Goal: Task Accomplishment & Management: Manage account settings

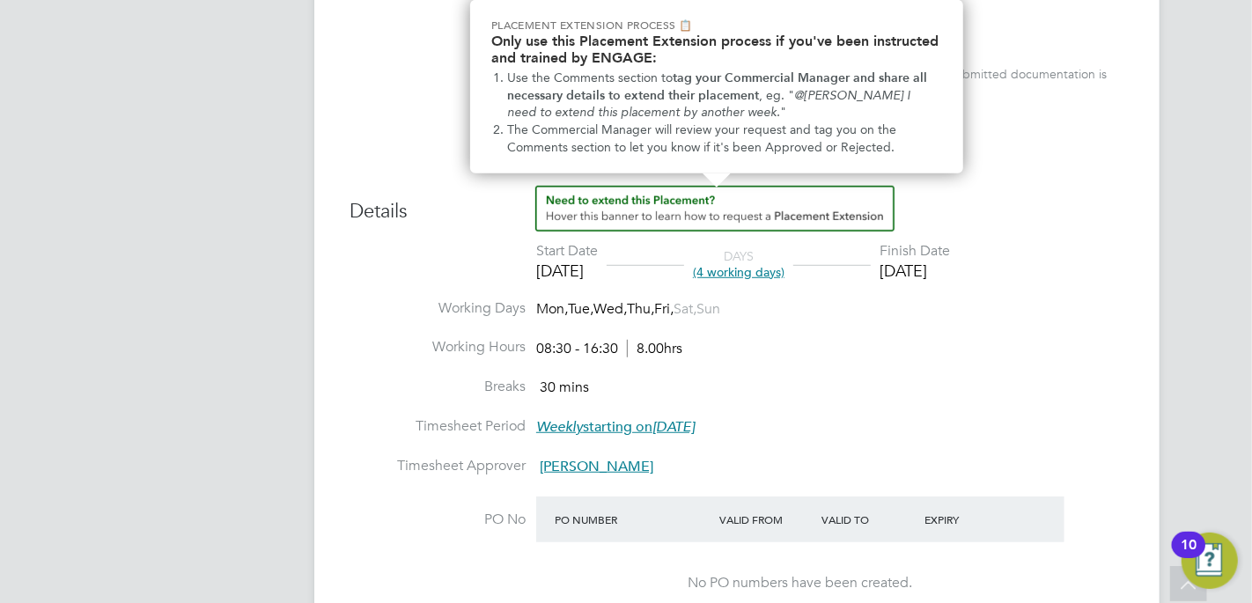
scroll to position [617, 0]
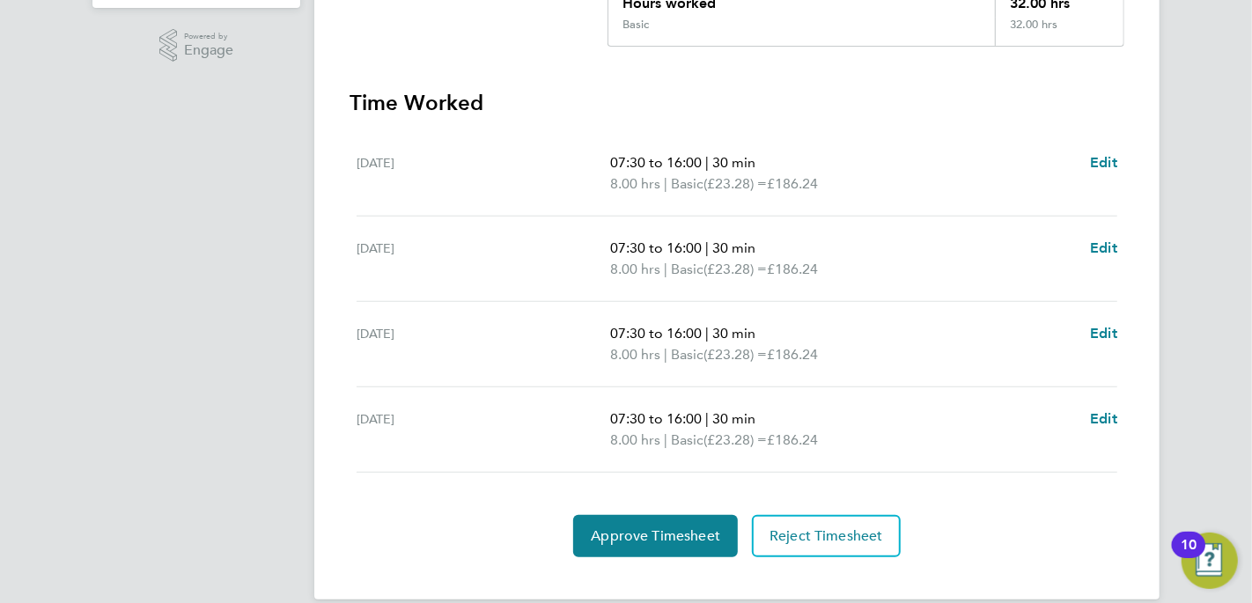
scroll to position [440, 0]
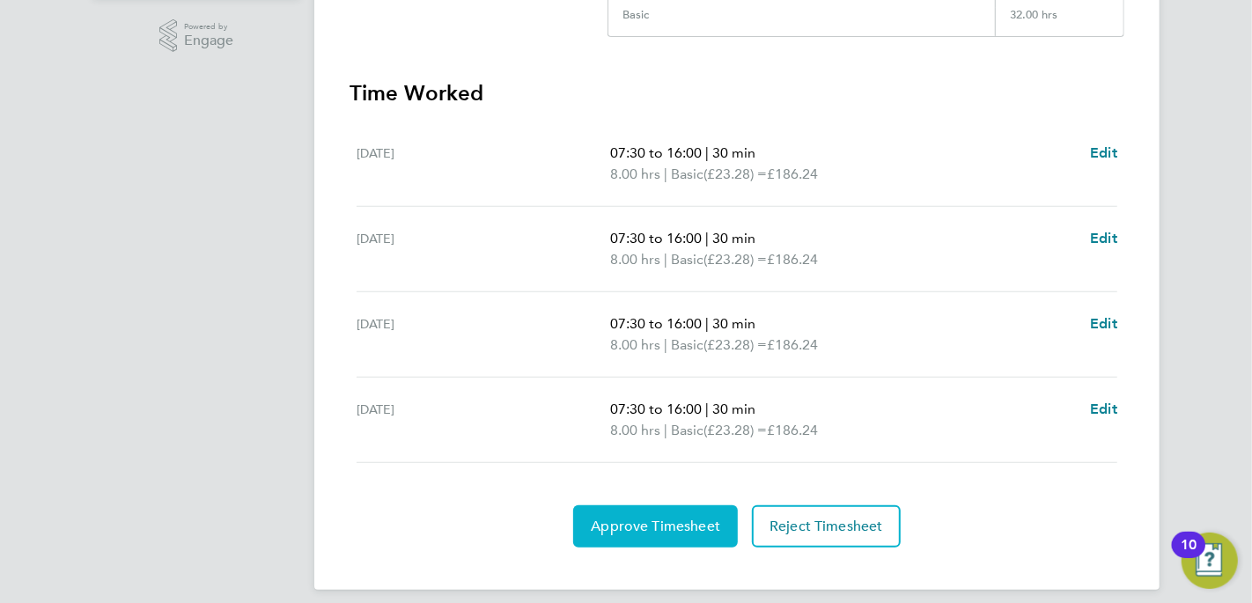
click at [642, 532] on span "Approve Timesheet" at bounding box center [655, 527] width 129 height 18
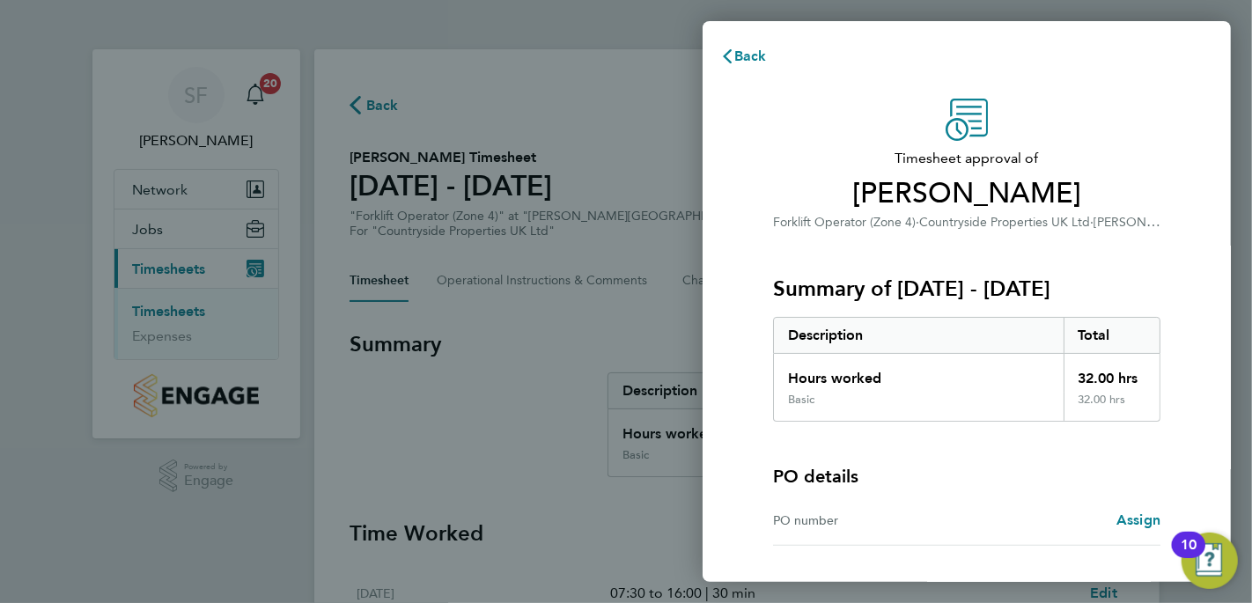
scroll to position [138, 0]
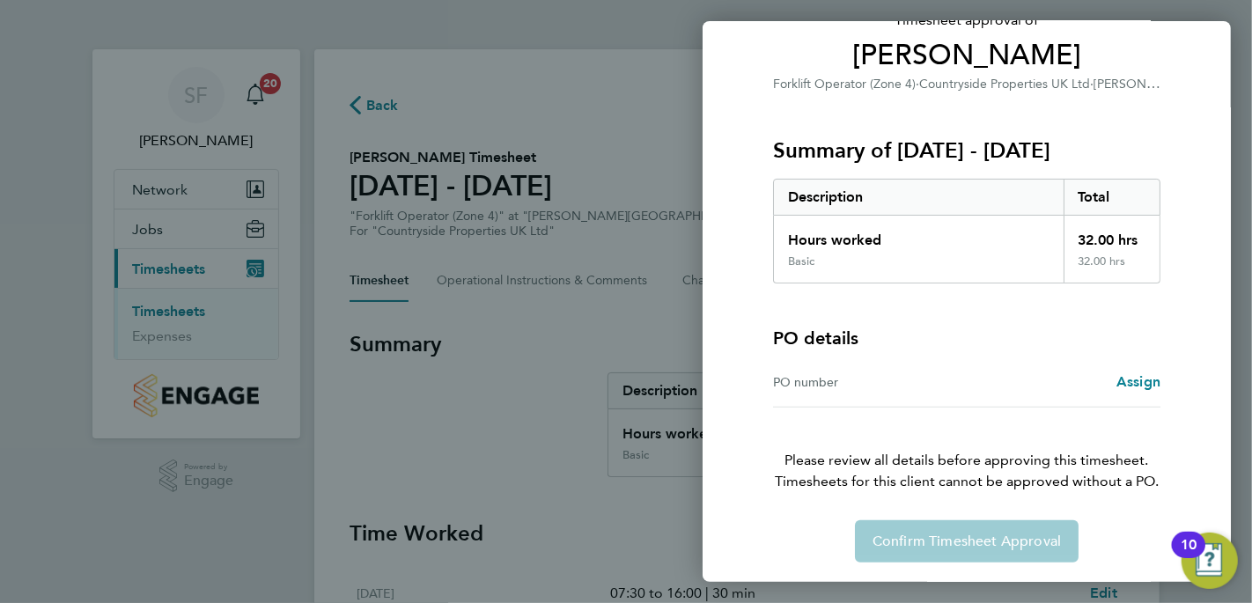
click at [906, 541] on div "Confirm Timesheet Approval" at bounding box center [967, 542] width 430 height 42
click at [932, 535] on div "Confirm Timesheet Approval" at bounding box center [967, 542] width 430 height 42
click at [931, 532] on div "Confirm Timesheet Approval" at bounding box center [967, 542] width 430 height 42
click at [537, 370] on div "Back Timesheet approval of Brian Lewis Forklift Operator (Zone 4) · Countryside…" at bounding box center [626, 301] width 1252 height 603
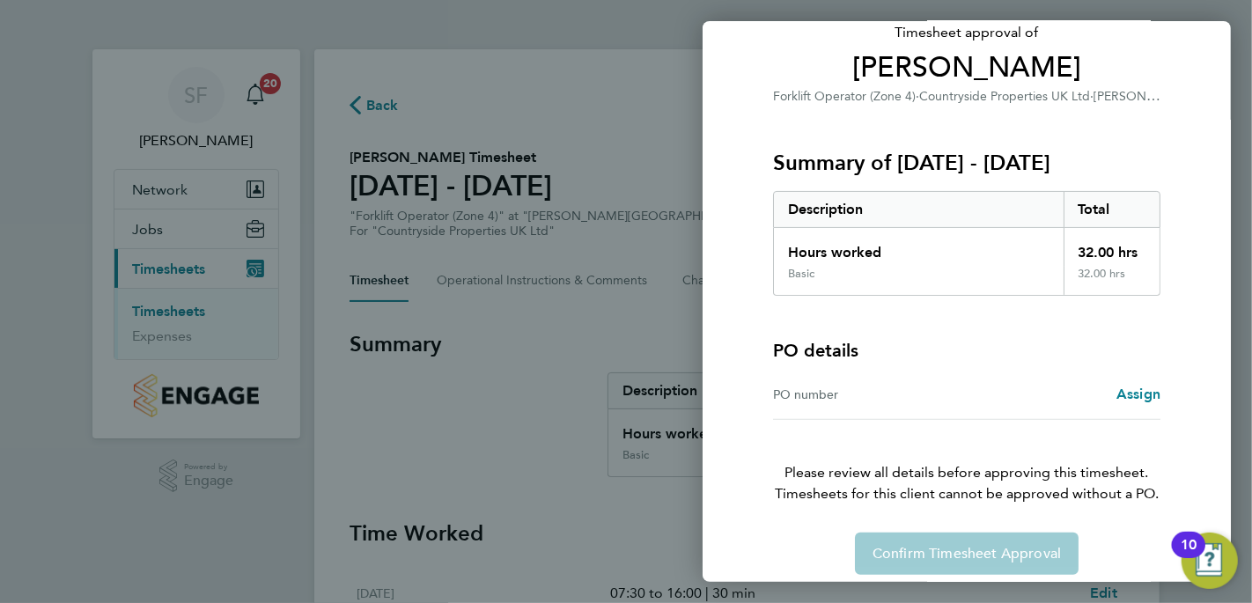
scroll to position [0, 0]
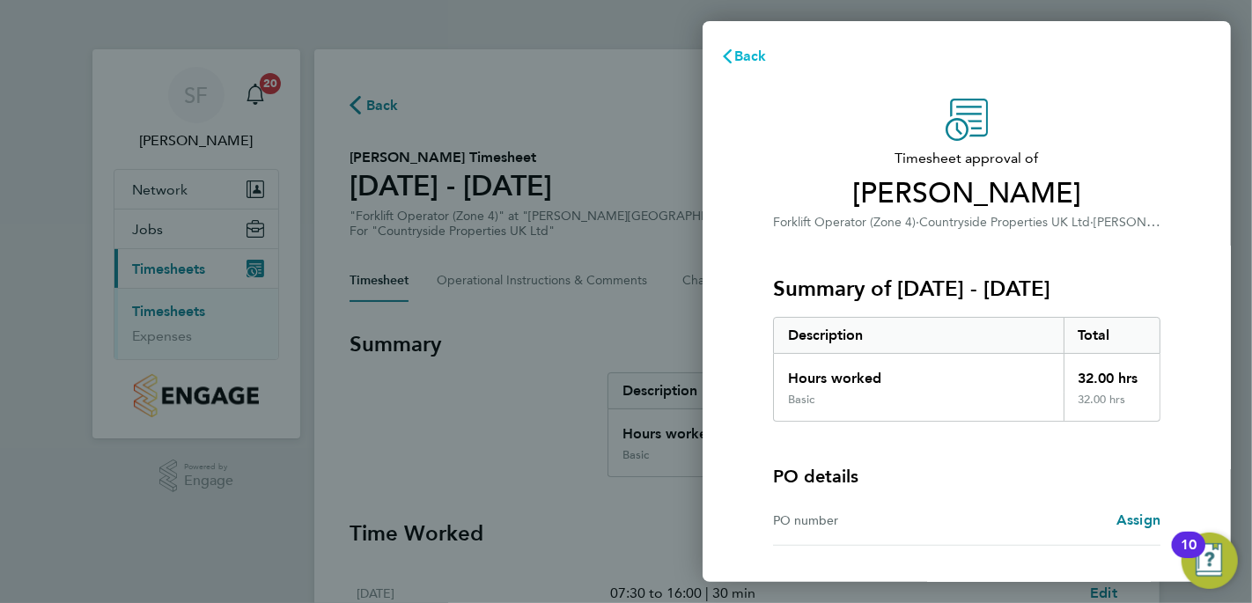
click at [753, 48] on span "Back" at bounding box center [751, 56] width 33 height 17
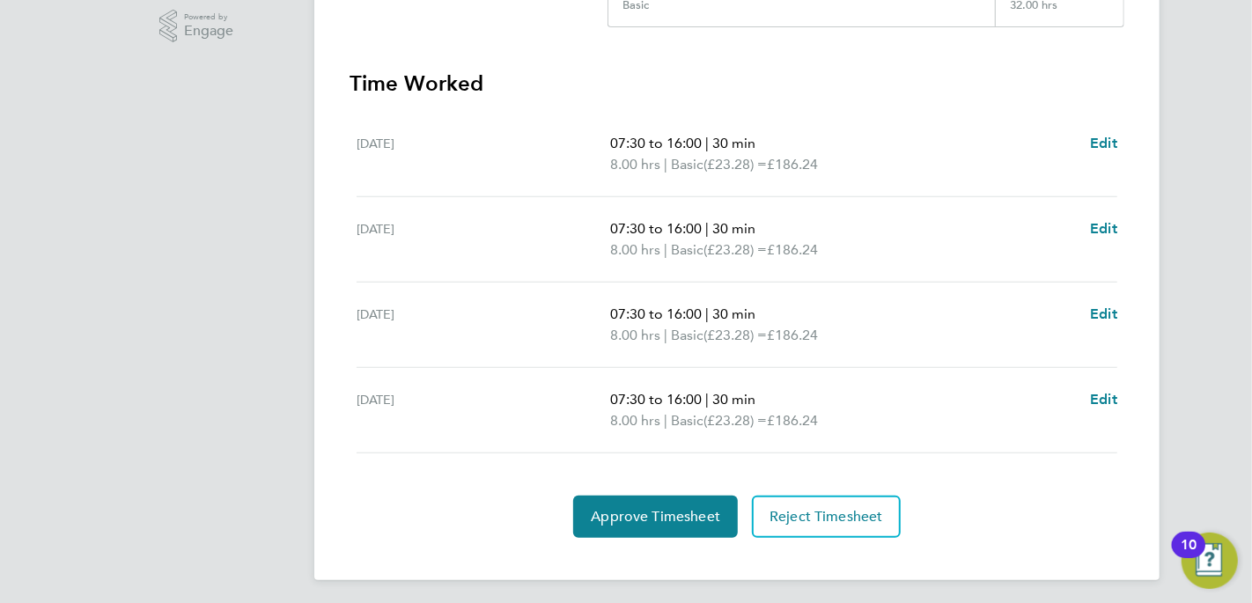
scroll to position [453, 0]
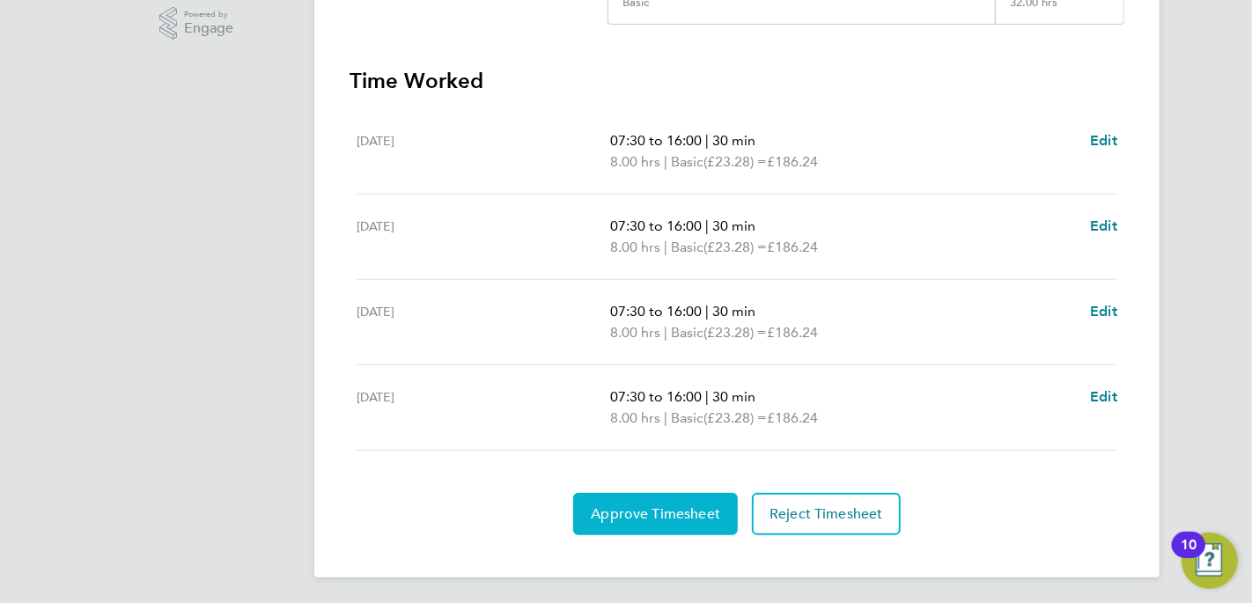
click at [692, 514] on span "Approve Timesheet" at bounding box center [655, 515] width 129 height 18
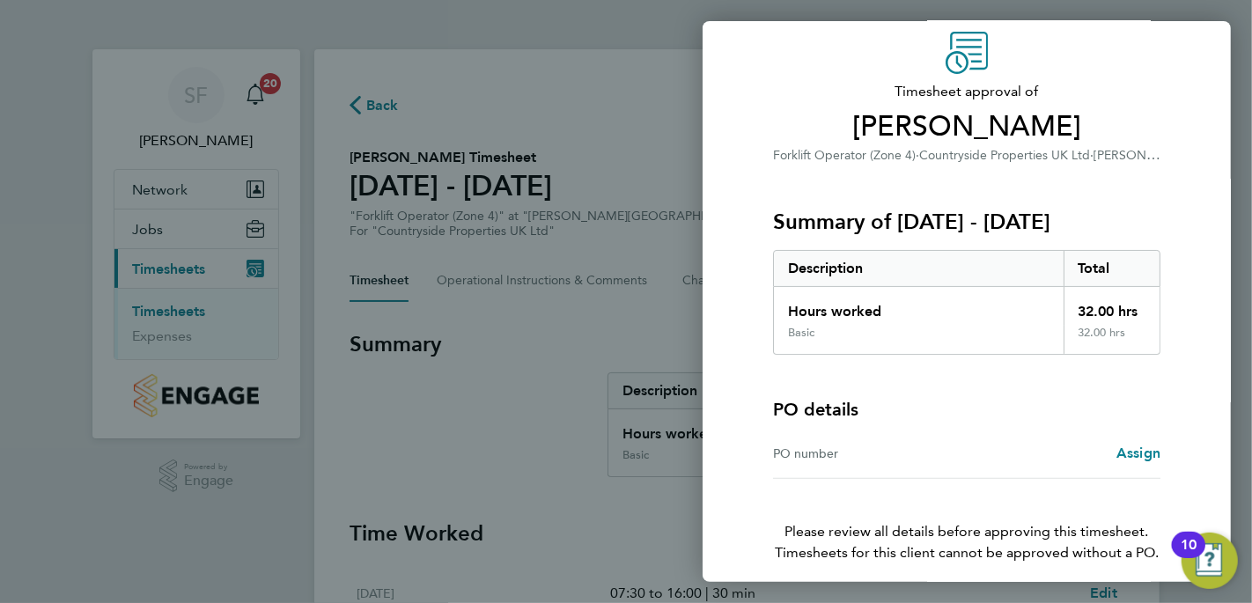
scroll to position [138, 0]
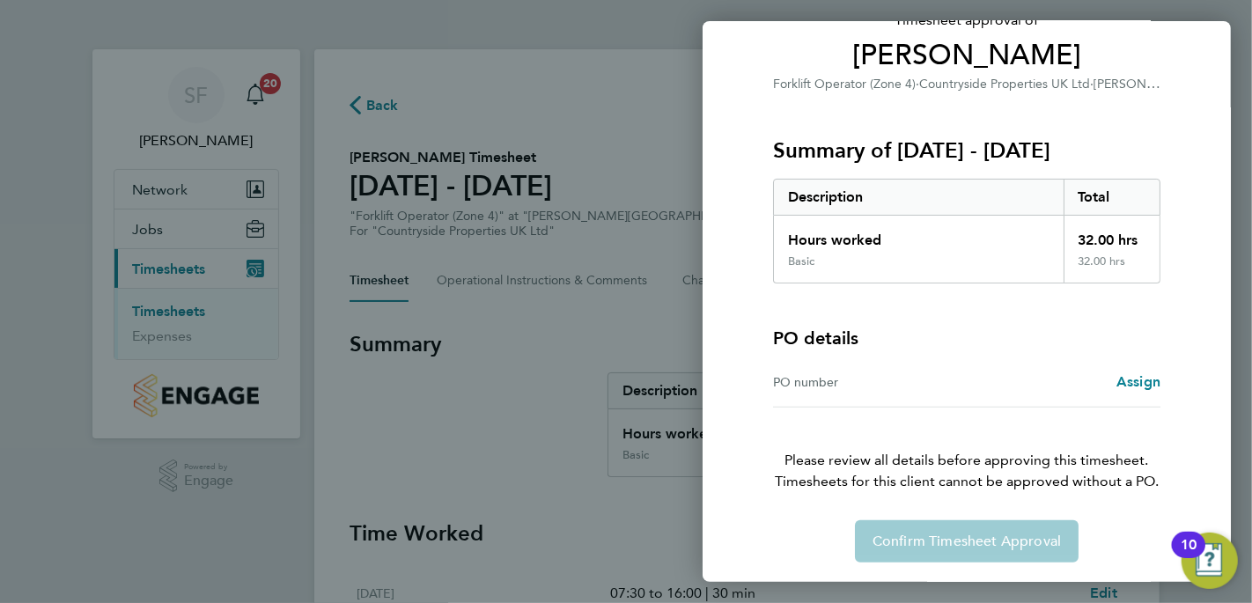
click at [876, 531] on div "Confirm Timesheet Approval" at bounding box center [967, 542] width 430 height 42
click at [838, 384] on div "PO number" at bounding box center [870, 382] width 194 height 21
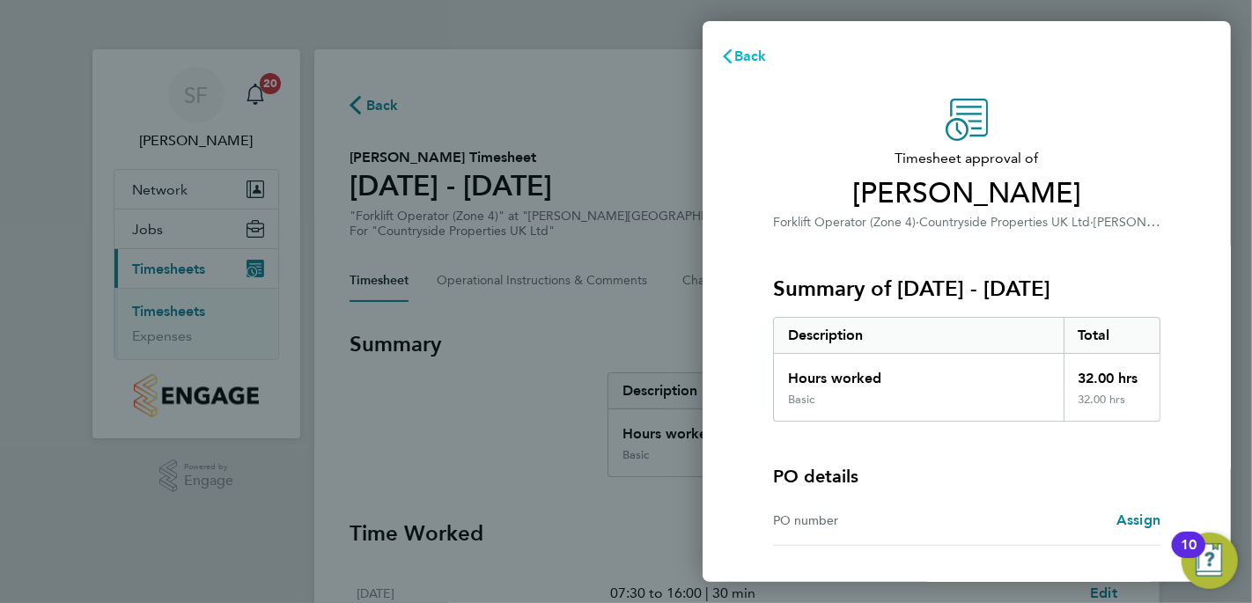
click at [748, 52] on span "Back" at bounding box center [751, 56] width 33 height 17
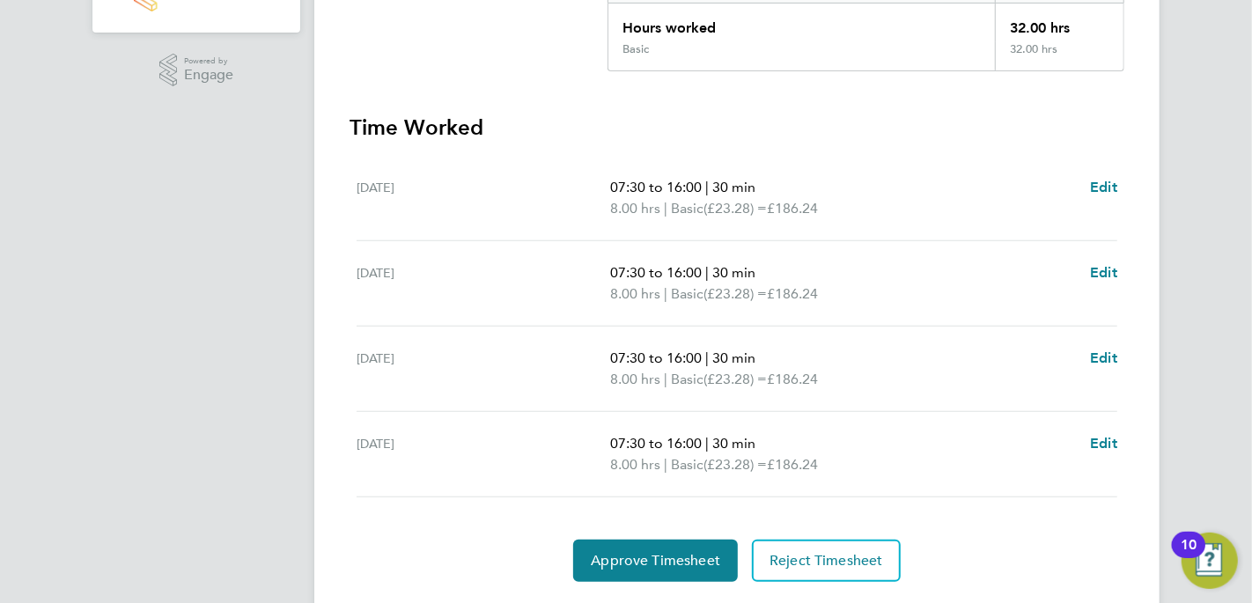
scroll to position [453, 0]
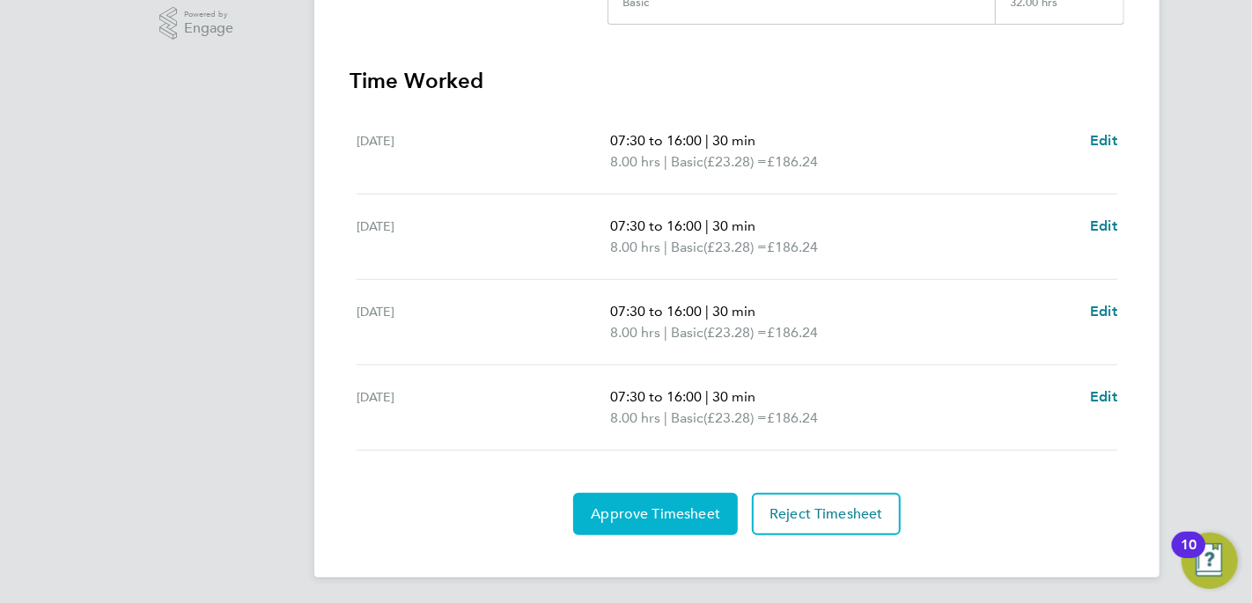
click at [624, 506] on span "Approve Timesheet" at bounding box center [655, 515] width 129 height 18
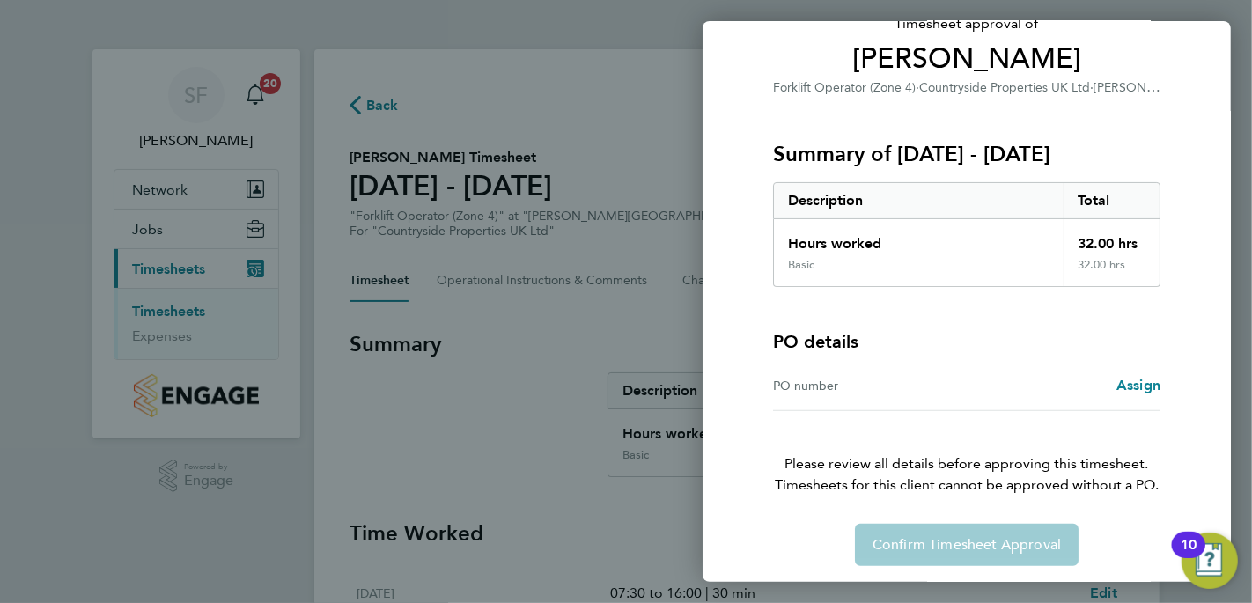
scroll to position [138, 0]
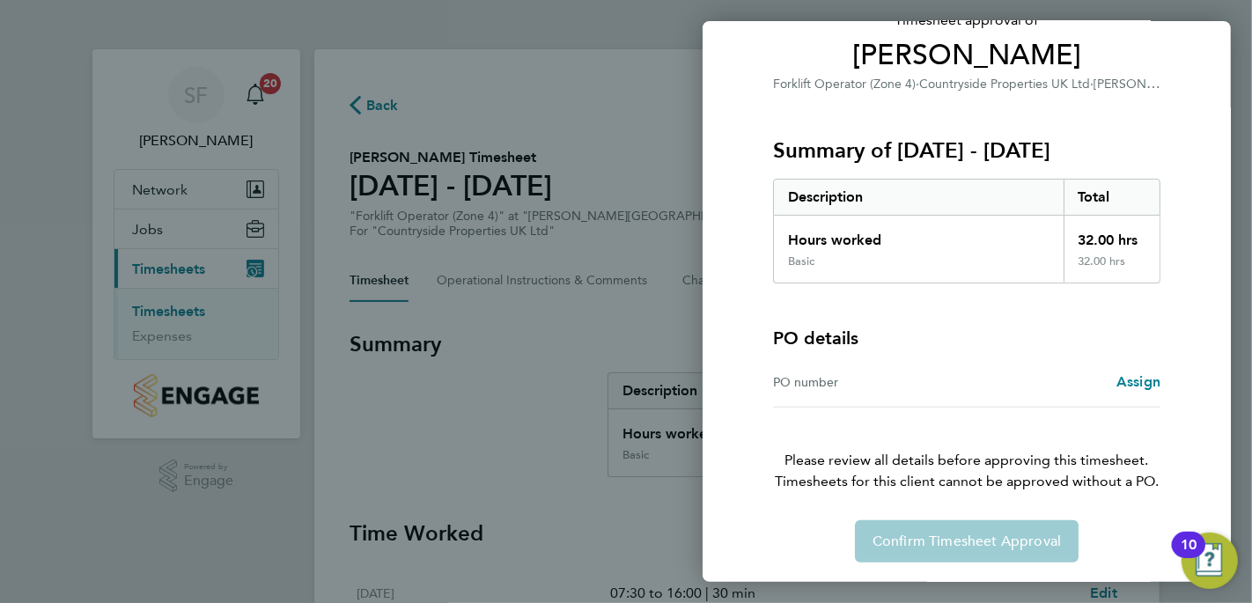
click at [555, 361] on div "Back Timesheet approval of Brian Lewis Forklift Operator (Zone 4) · Countryside…" at bounding box center [626, 301] width 1252 height 603
drag, startPoint x: 917, startPoint y: 514, endPoint x: 911, endPoint y: 528, distance: 14.6
click at [916, 517] on div "Timesheet approval of Brian Lewis Forklift Operator (Zone 4) · Countryside Prop…" at bounding box center [967, 261] width 430 height 602
click at [894, 367] on div "PO number Assign" at bounding box center [967, 383] width 388 height 50
click at [1137, 384] on span "Assign" at bounding box center [1139, 381] width 44 height 17
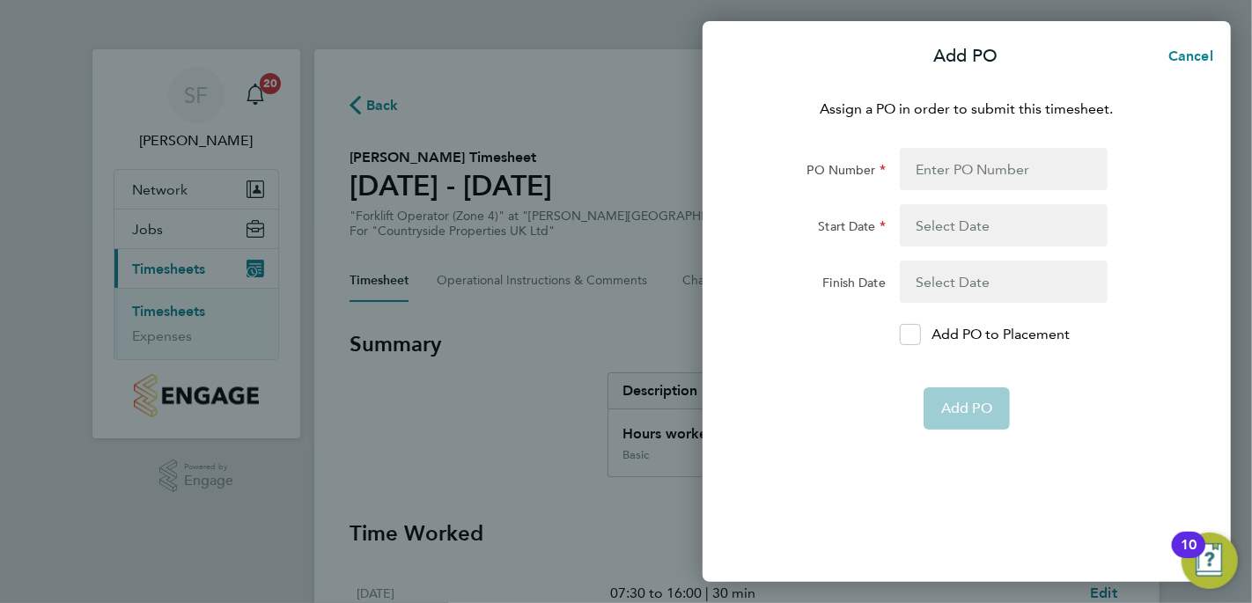
click at [649, 306] on div "Add PO Cancel Assign a PO in order to submit this timesheet. PO Number Start Da…" at bounding box center [626, 301] width 1252 height 603
click at [1179, 59] on span "Cancel" at bounding box center [1188, 56] width 50 height 17
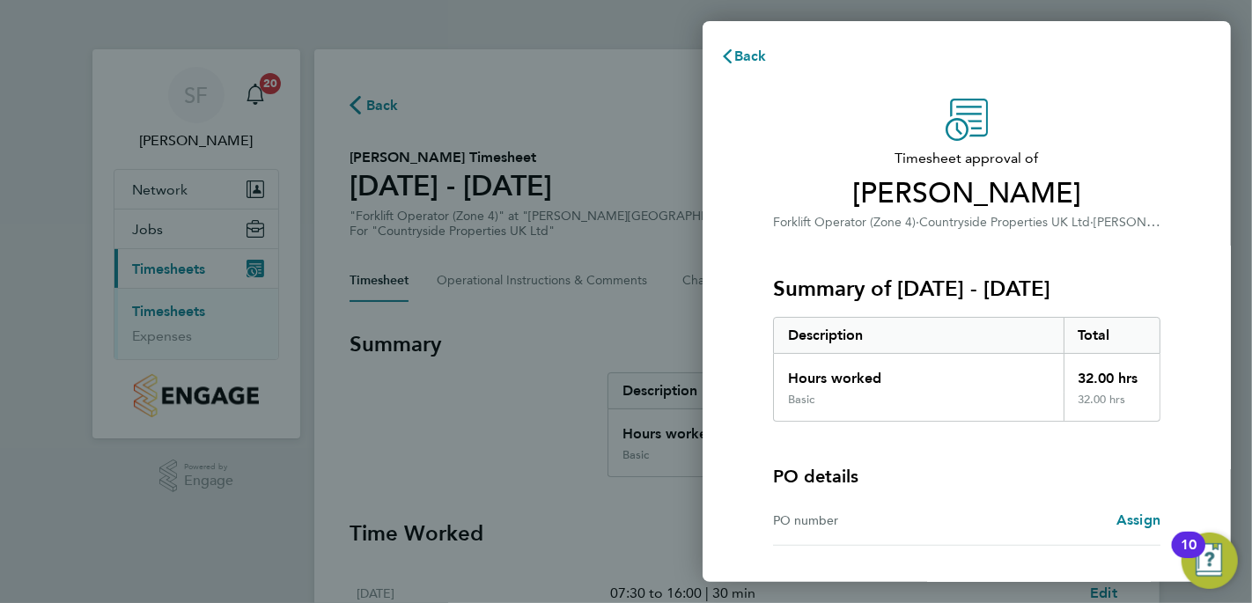
scroll to position [453, 0]
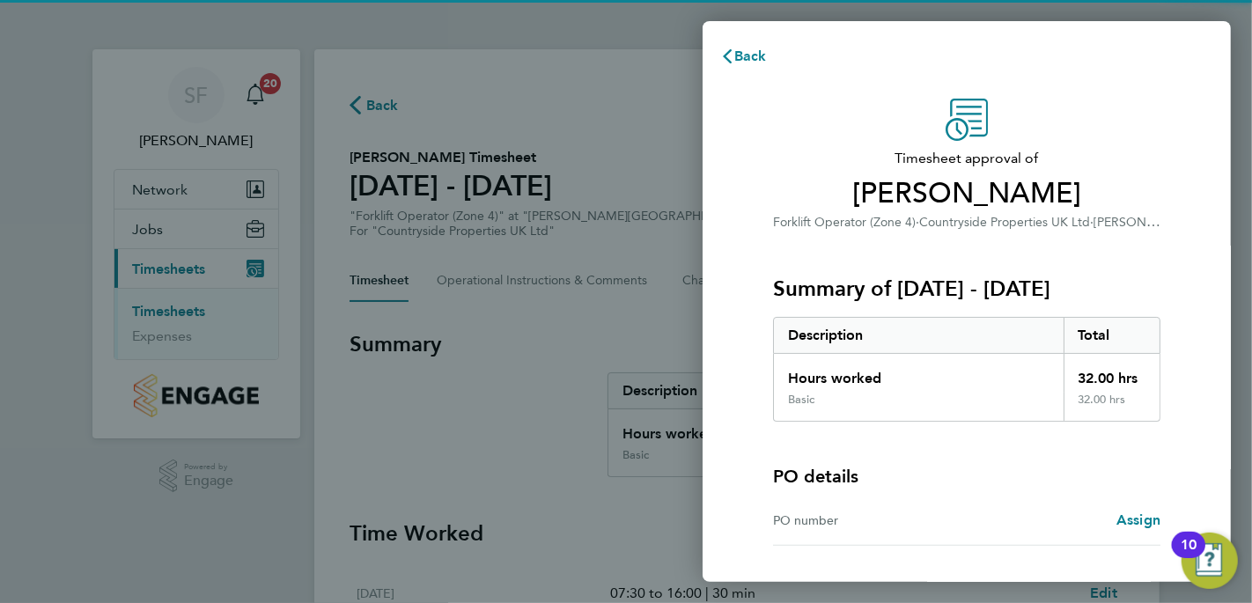
scroll to position [453, 0]
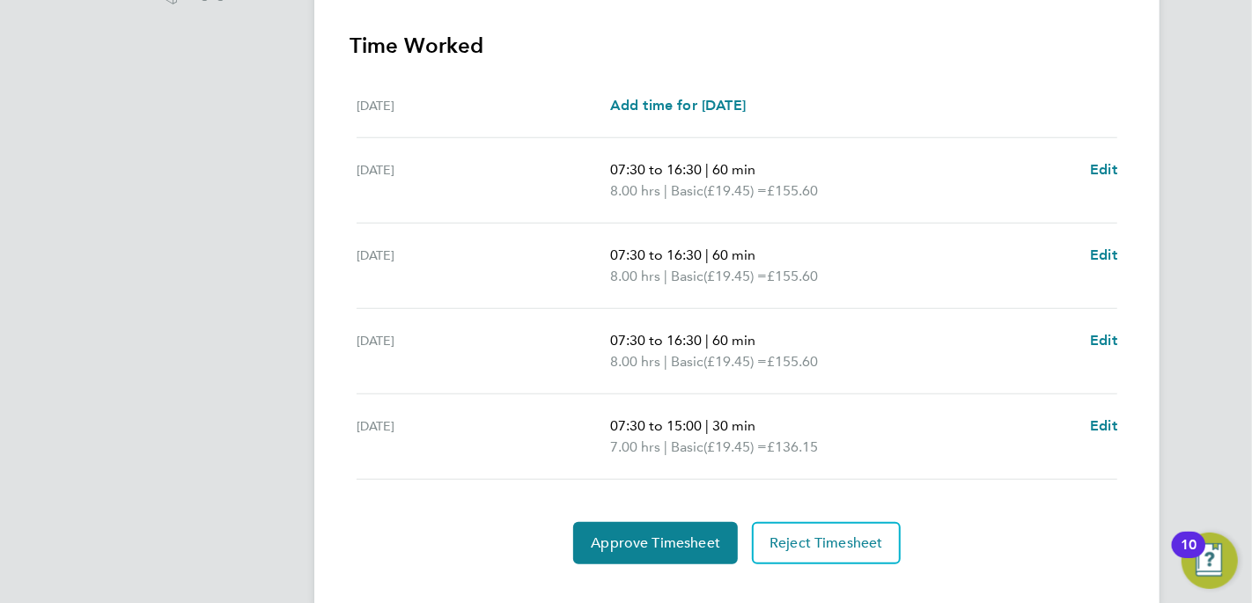
scroll to position [517, 0]
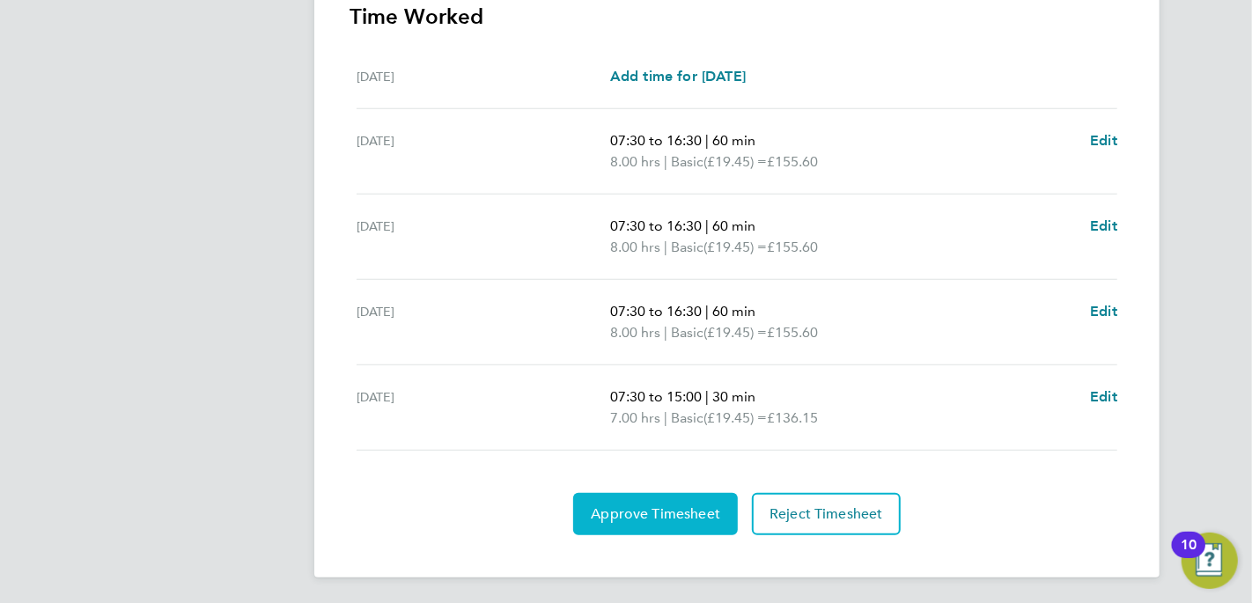
click at [656, 506] on span "Approve Timesheet" at bounding box center [655, 515] width 129 height 18
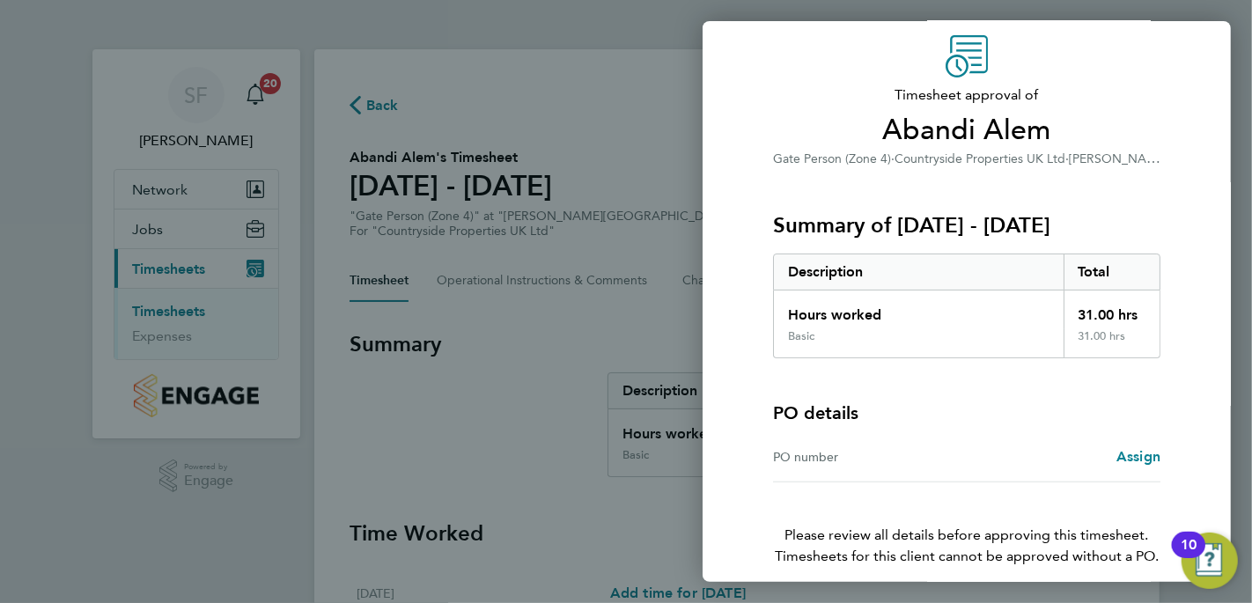
scroll to position [138, 0]
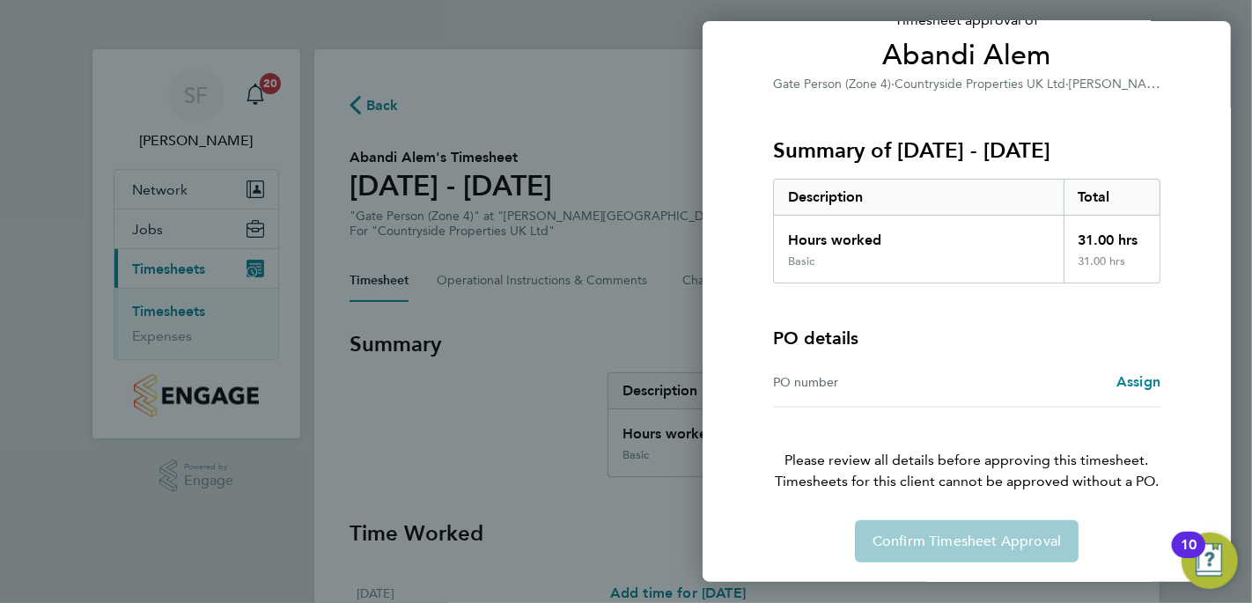
click at [909, 530] on div "Confirm Timesheet Approval" at bounding box center [967, 542] width 430 height 42
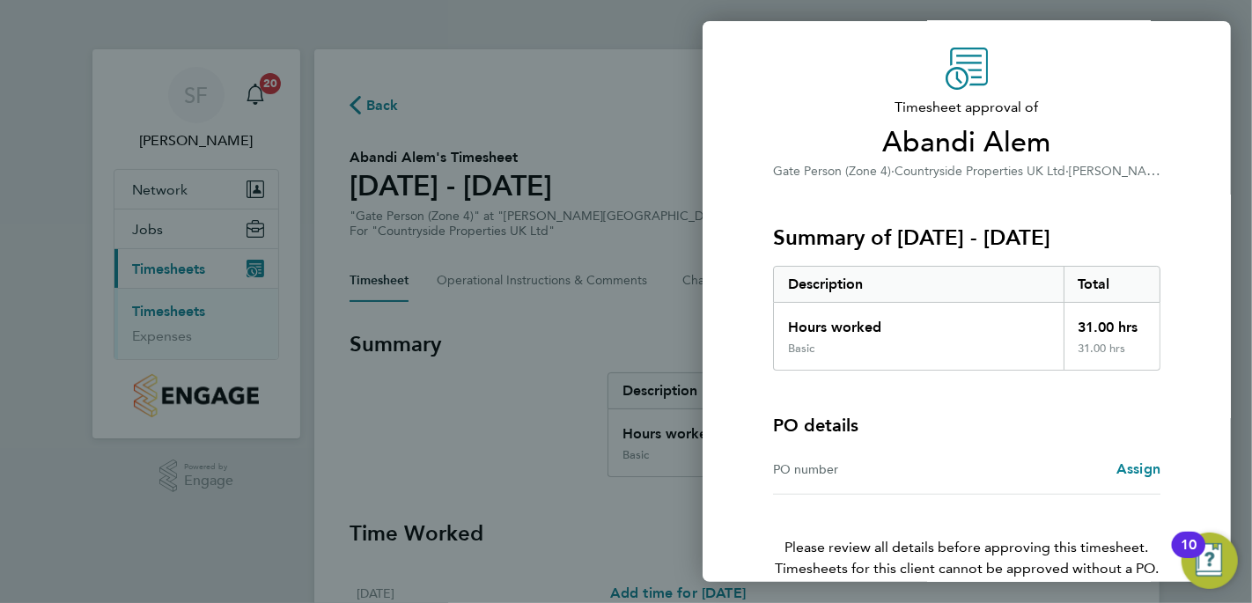
click at [547, 343] on div "Back Timesheet approval of Abandi Alem Gate Person (Zone 4) · Countryside Prope…" at bounding box center [626, 301] width 1252 height 603
drag, startPoint x: 572, startPoint y: 105, endPoint x: 584, endPoint y: 102, distance: 12.6
click at [572, 104] on div "Back Timesheet approval of Abandi Alem Gate Person (Zone 4) · Countryside Prope…" at bounding box center [626, 301] width 1252 height 603
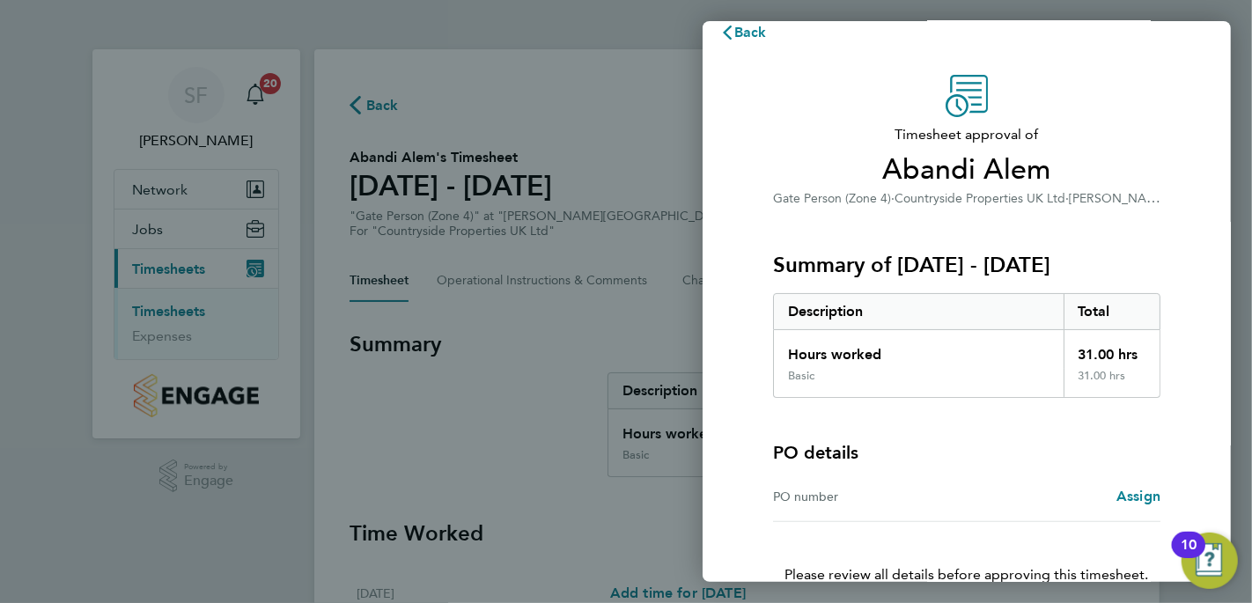
scroll to position [0, 0]
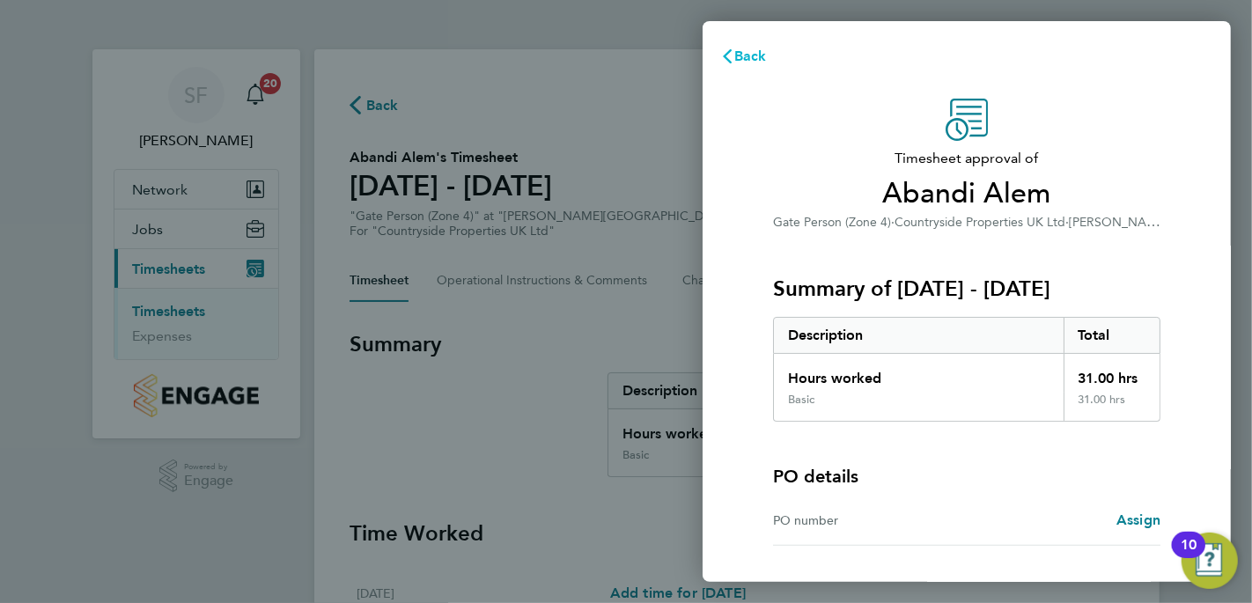
click at [729, 51] on icon "button" at bounding box center [727, 56] width 9 height 14
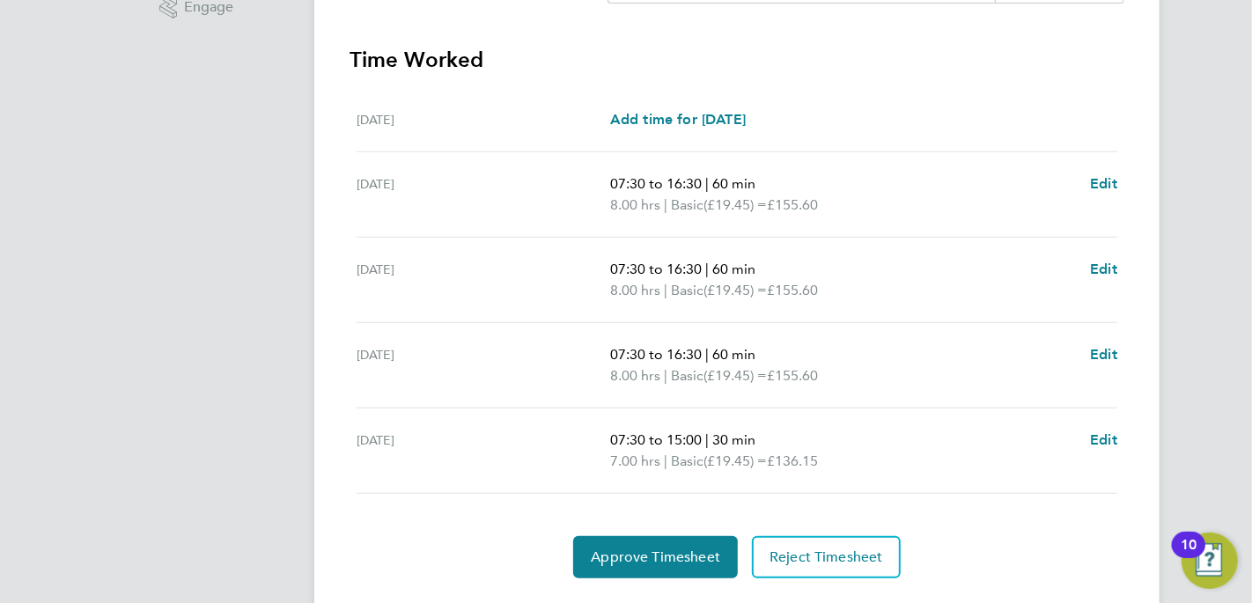
scroll to position [517, 0]
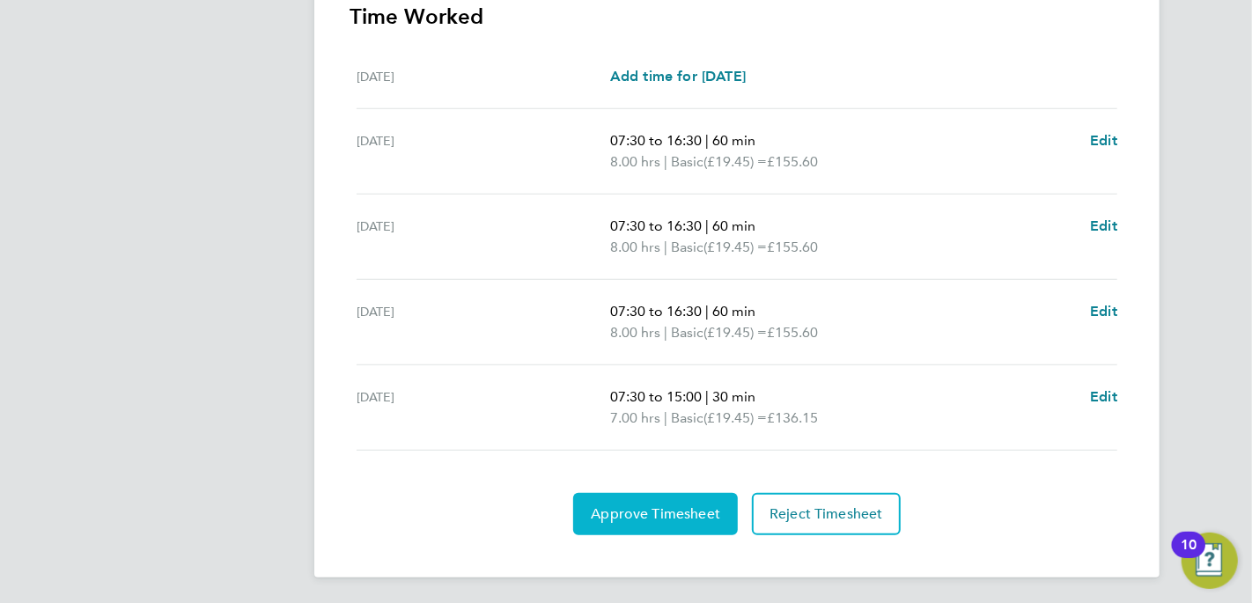
click at [671, 507] on span "Approve Timesheet" at bounding box center [655, 515] width 129 height 18
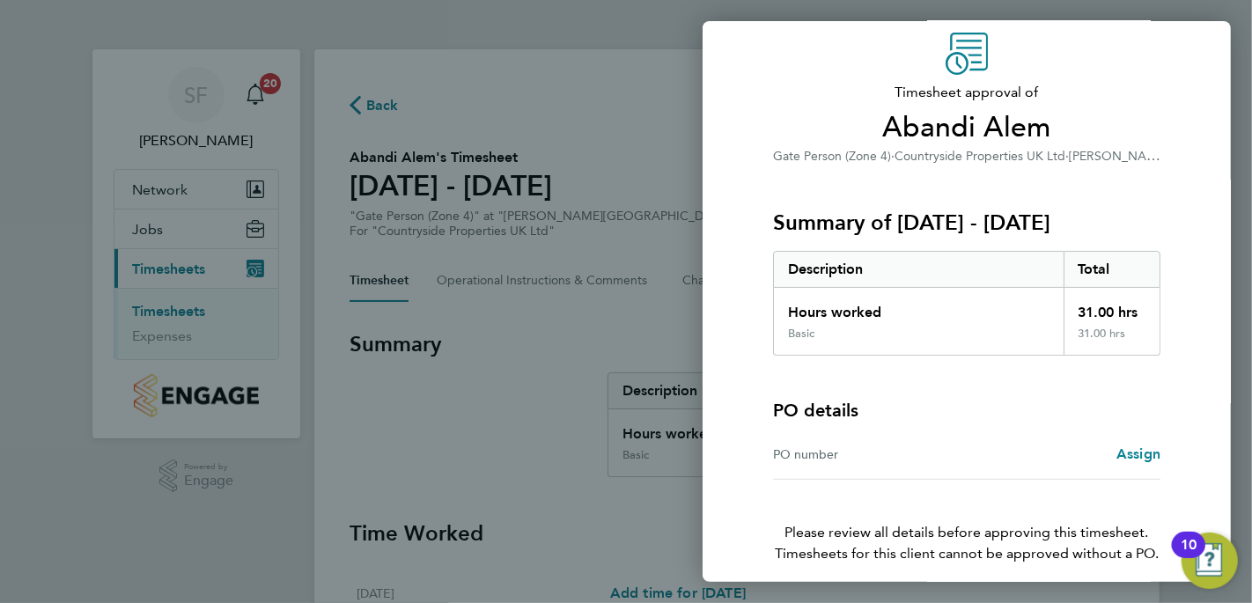
scroll to position [138, 0]
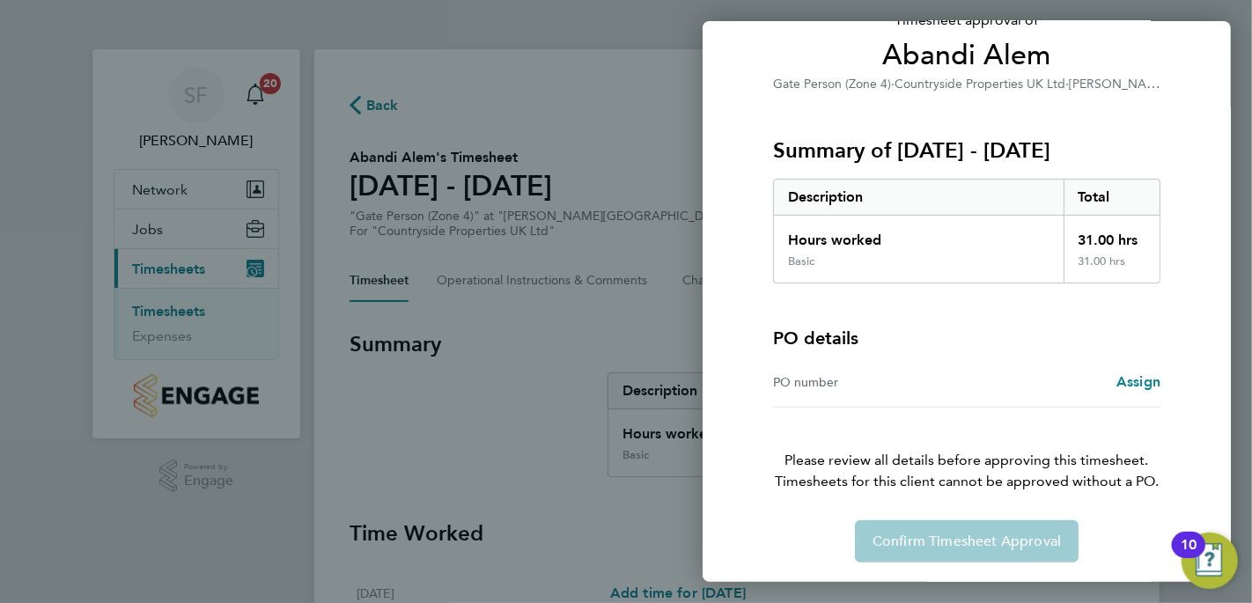
click at [825, 382] on div "PO number" at bounding box center [870, 382] width 194 height 21
drag, startPoint x: 1030, startPoint y: 372, endPoint x: 1084, endPoint y: 371, distance: 54.6
click at [1031, 372] on div "Assign" at bounding box center [1064, 382] width 194 height 21
click at [1130, 373] on span "Assign" at bounding box center [1139, 381] width 44 height 17
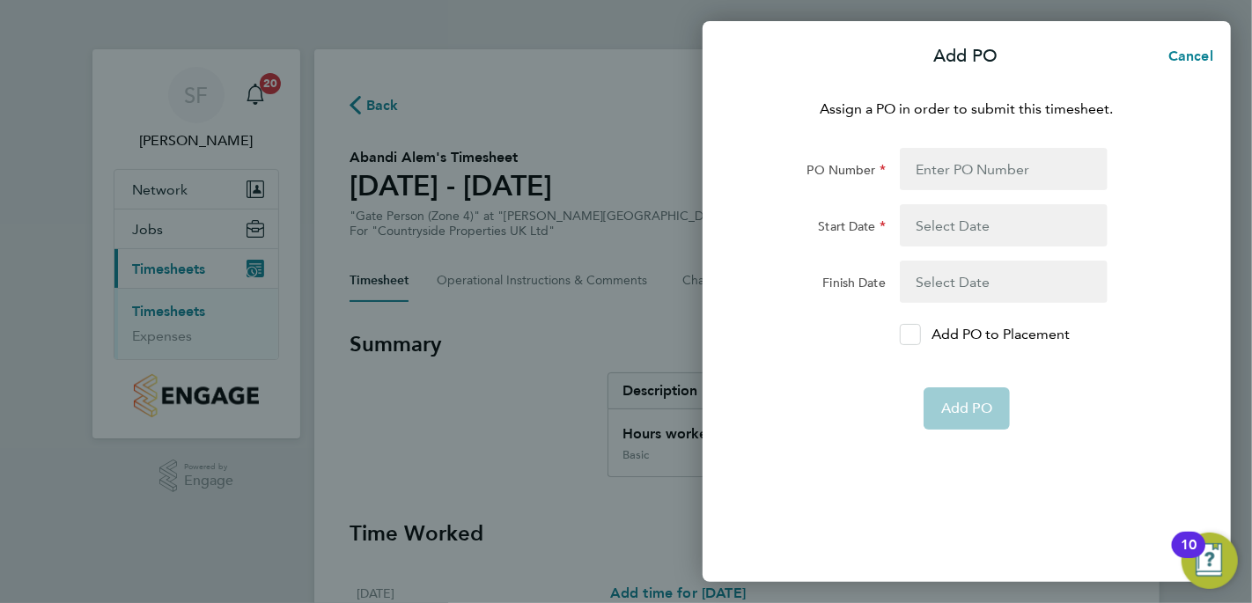
click at [920, 332] on div at bounding box center [910, 334] width 21 height 21
click at [917, 335] on input "Add PO to Placement" at bounding box center [917, 335] width 0 height 0
click at [903, 332] on div at bounding box center [910, 334] width 21 height 21
click at [917, 335] on input "Add PO to Placement" at bounding box center [917, 335] width 0 height 0
click at [1200, 53] on span "Cancel" at bounding box center [1188, 56] width 50 height 17
